Goal: Use online tool/utility: Utilize a website feature to perform a specific function

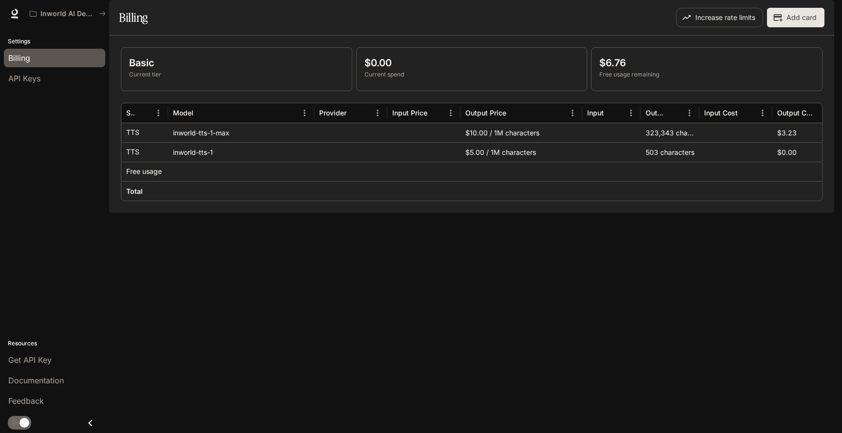
click at [821, 15] on img "button" at bounding box center [820, 14] width 14 height 14
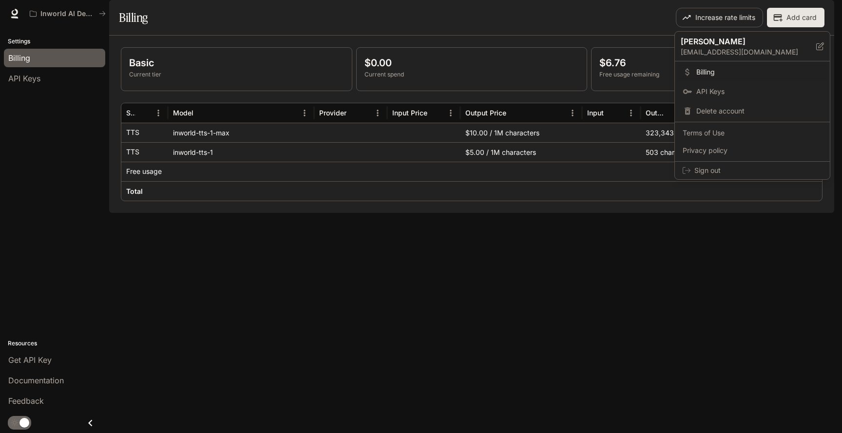
click at [38, 158] on div at bounding box center [421, 216] width 842 height 433
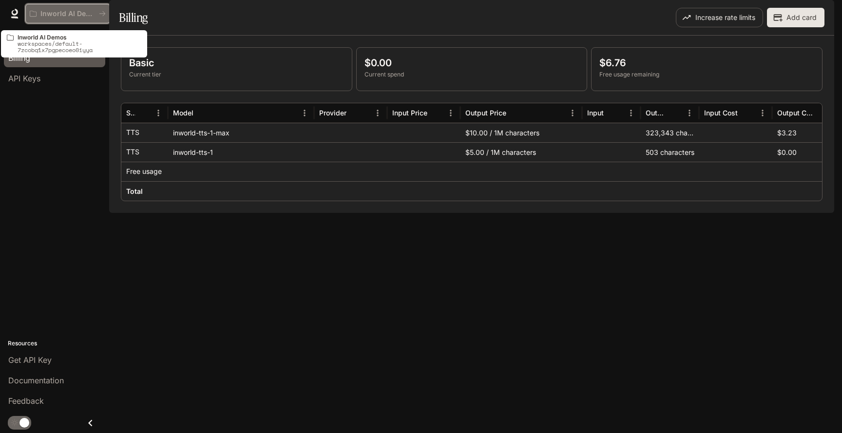
click at [55, 19] on button "Inworld AI Demos" at bounding box center [67, 13] width 85 height 19
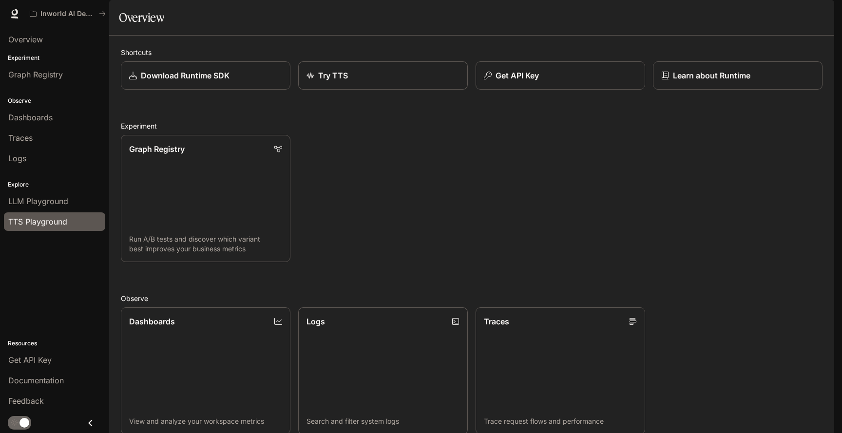
click at [37, 218] on span "TTS Playground" at bounding box center [37, 222] width 59 height 12
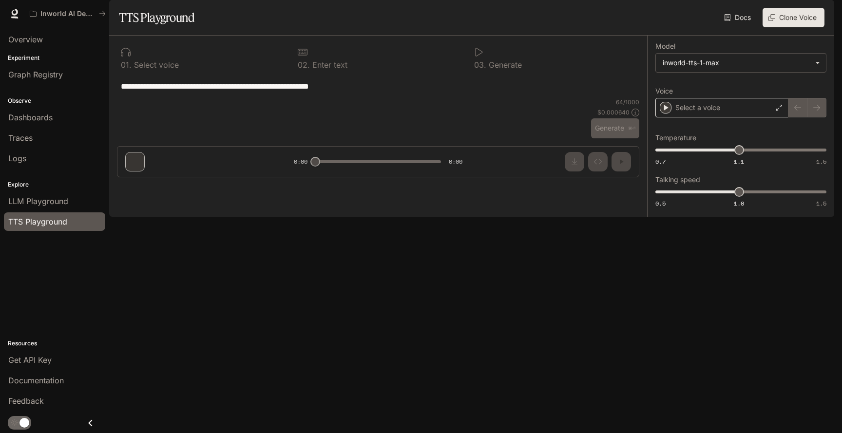
click at [724, 117] on div "Select a voice" at bounding box center [721, 107] width 133 height 19
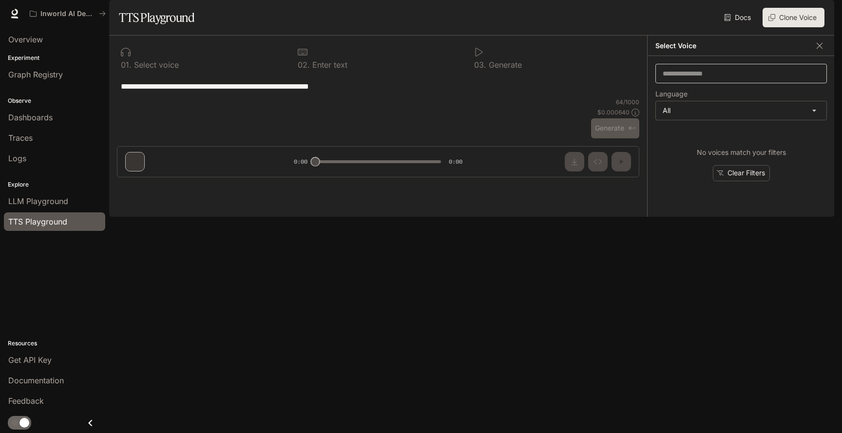
type textarea "**********"
type input "****"
type input "*****"
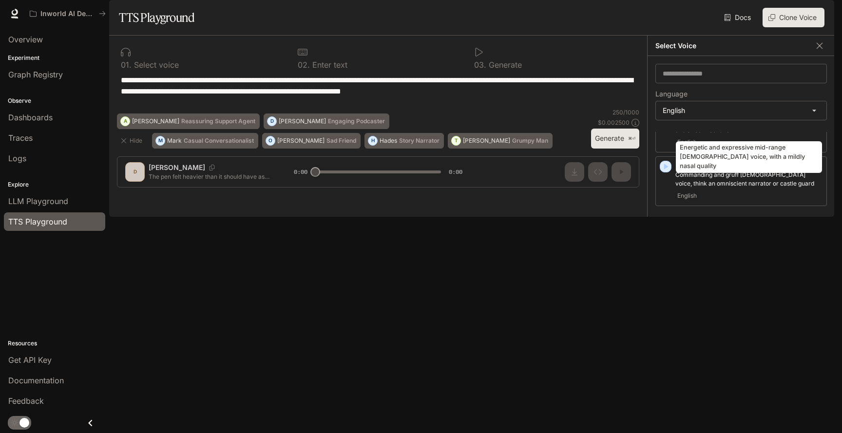
scroll to position [722, 0]
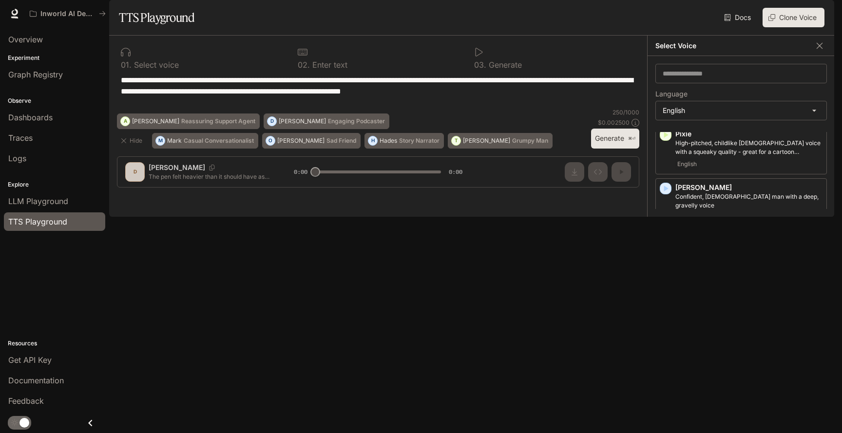
click at [667, 398] on icon "button" at bounding box center [665, 403] width 10 height 10
click at [665, 240] on icon "button" at bounding box center [665, 242] width 10 height 10
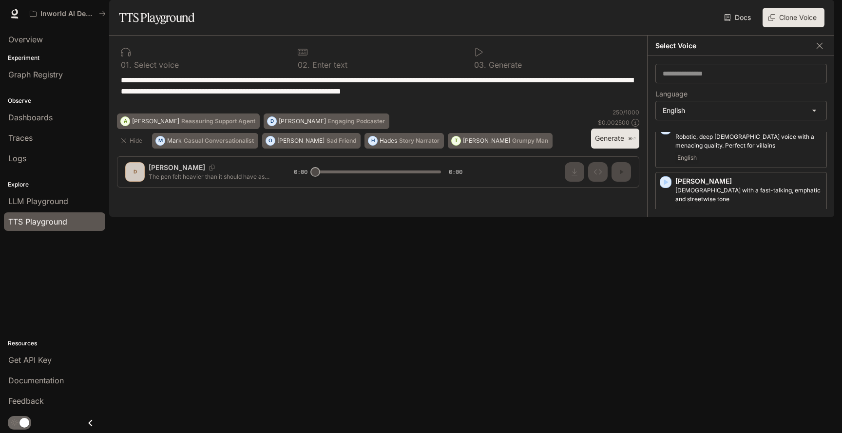
scroll to position [472, 0]
click at [662, 336] on icon "button" at bounding box center [665, 331] width 10 height 10
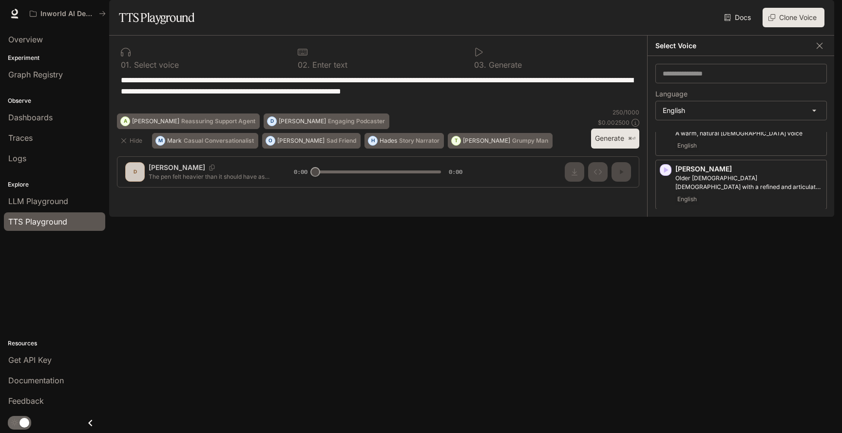
scroll to position [275, 0]
click at [663, 229] on icon "button" at bounding box center [665, 225] width 10 height 10
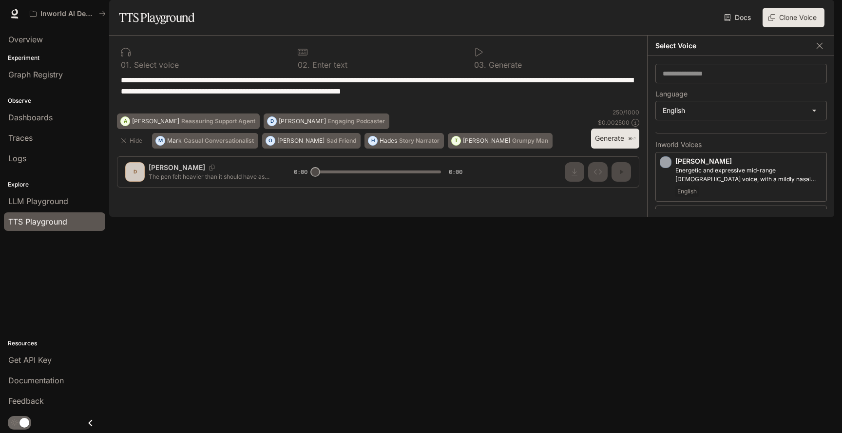
scroll to position [177, 0]
click at [665, 227] on icon "button" at bounding box center [666, 225] width 4 height 6
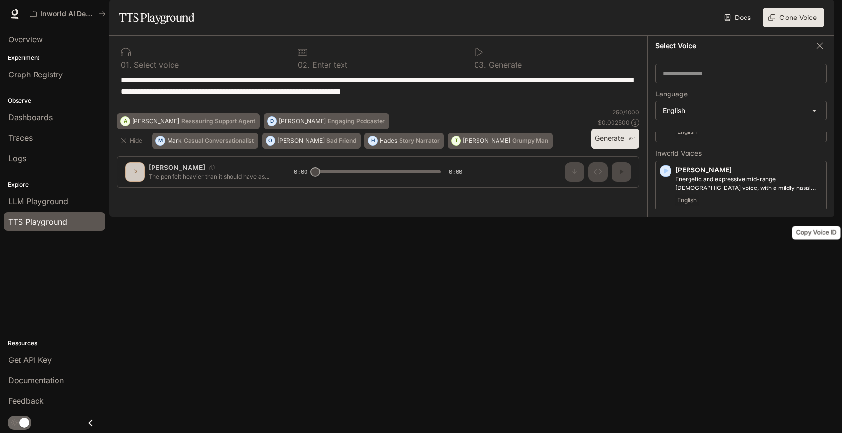
click at [819, 226] on icon "Copy Voice ID" at bounding box center [817, 222] width 10 height 8
